Goal: Check status: Check status

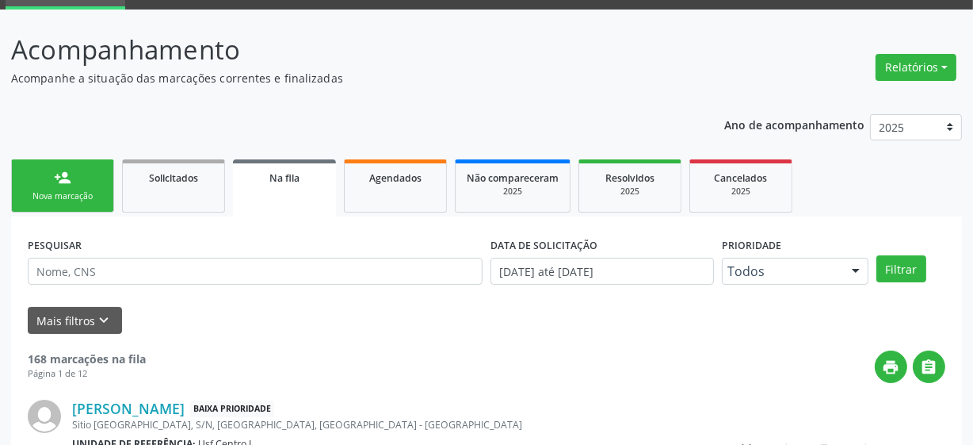
scroll to position [78, 0]
click at [65, 192] on div "Nova marcação" at bounding box center [62, 196] width 79 height 12
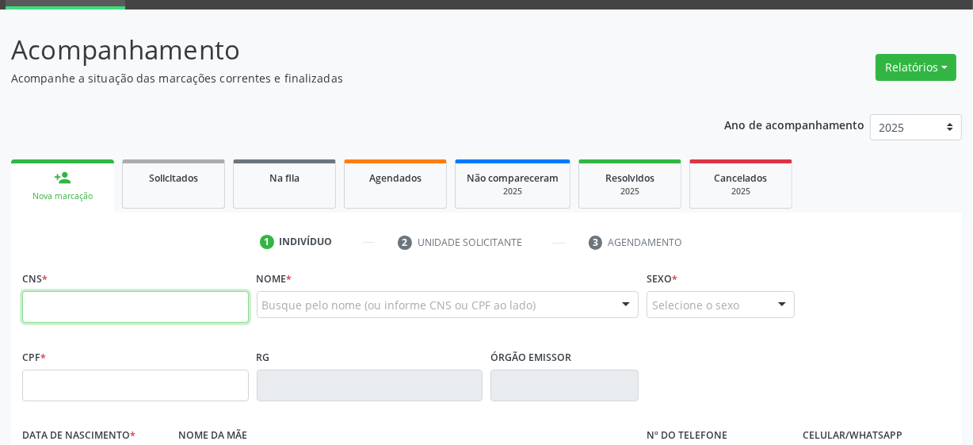
click at [134, 317] on input "text" at bounding box center [135, 307] width 227 height 32
click at [344, 287] on div "Nome * Busque pelo nome (ou informe CNS ou CPF ao lado) Nenhum resultado encont…" at bounding box center [448, 297] width 383 height 62
click at [105, 315] on input "text" at bounding box center [135, 307] width 227 height 32
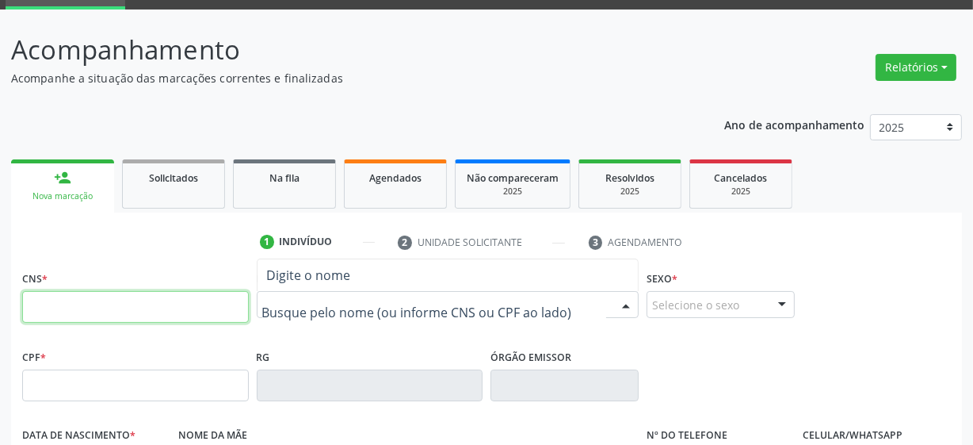
click at [149, 313] on input "text" at bounding box center [135, 307] width 227 height 32
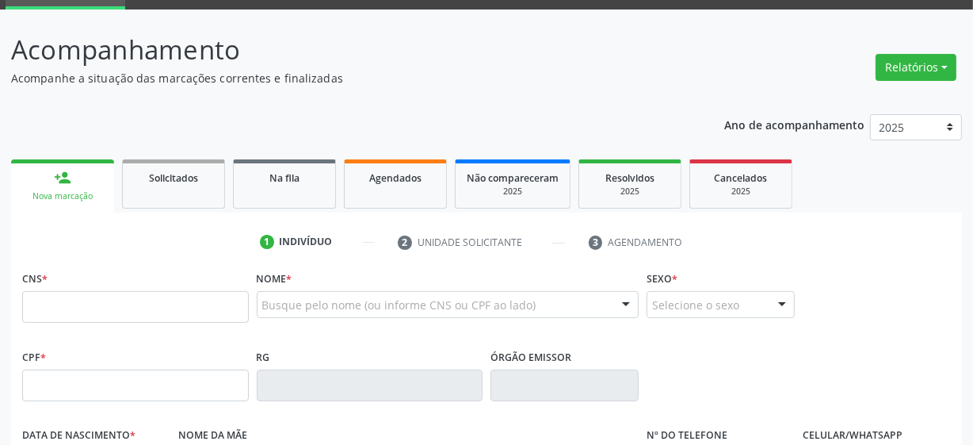
click at [557, 87] on div "Acompanhamento Acompanhe a situação das marcações correntes e finalizadas Relat…" at bounding box center [486, 400] width 951 height 740
click at [159, 306] on input "text" at bounding box center [135, 307] width 227 height 32
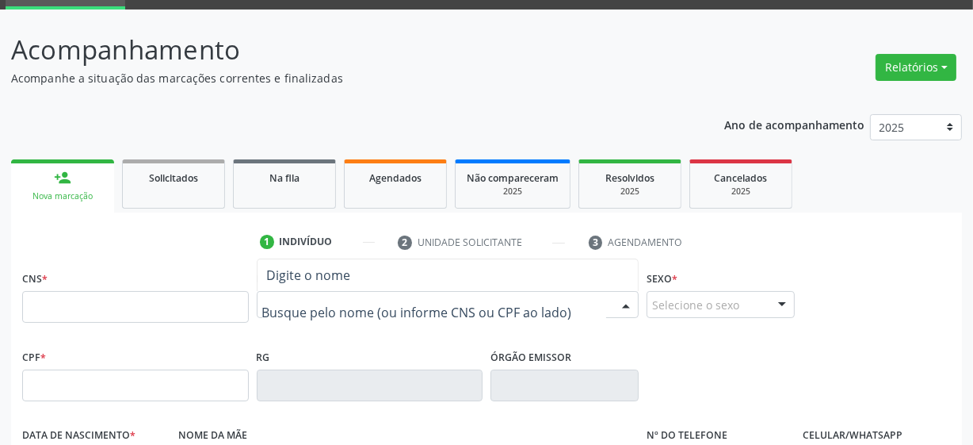
click at [403, 78] on p "Acompanhe a situação das marcações correntes e finalizadas" at bounding box center [344, 78] width 666 height 17
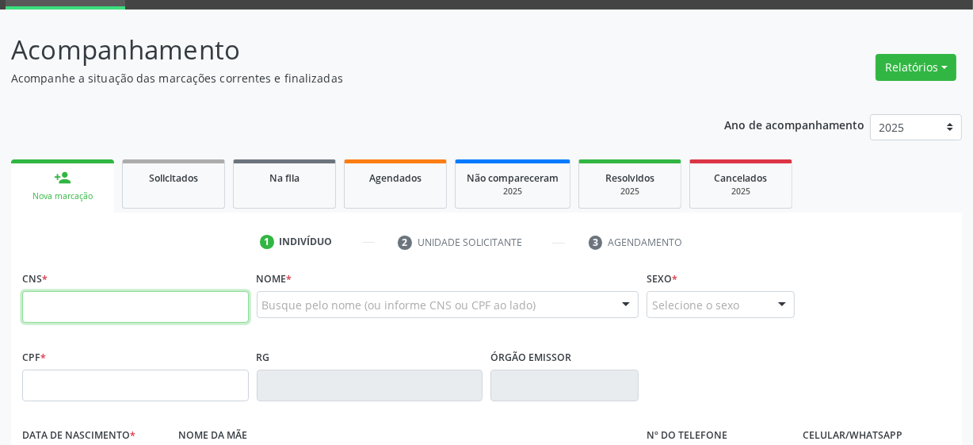
click at [146, 311] on input "text" at bounding box center [135, 307] width 227 height 32
click at [451, 61] on p "Acompanhamento" at bounding box center [344, 50] width 666 height 40
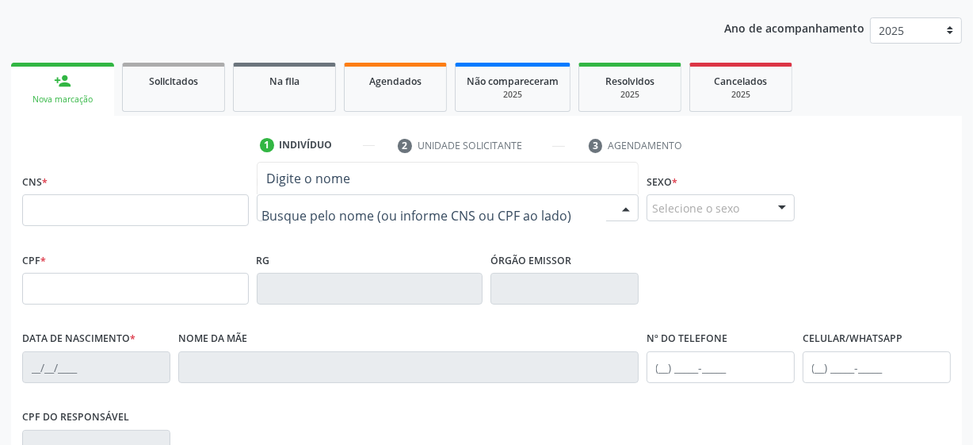
scroll to position [293, 0]
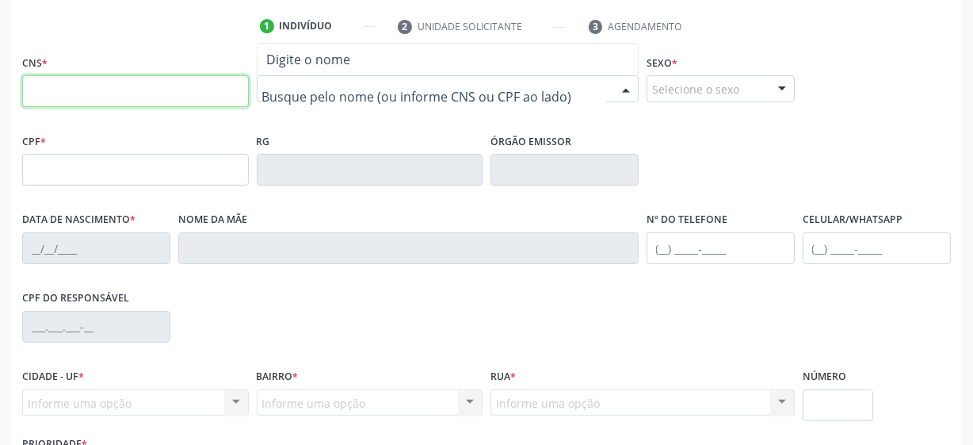
click at [153, 102] on input "text" at bounding box center [135, 91] width 227 height 32
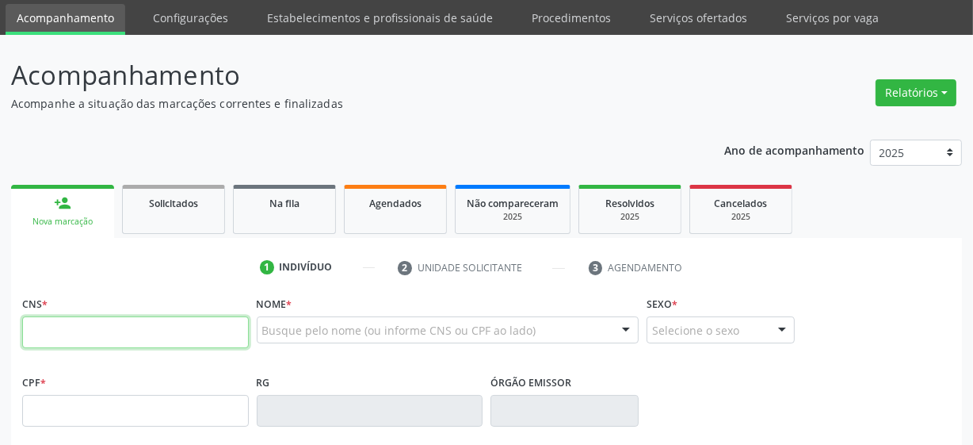
scroll to position [78, 0]
